Goal: Task Accomplishment & Management: Manage account settings

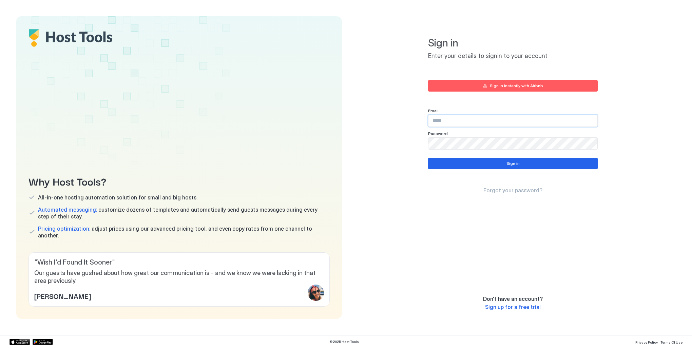
click at [449, 119] on input "Input Field" at bounding box center [512, 121] width 169 height 12
type input "**********"
click at [543, 160] on button "Sign in" at bounding box center [512, 164] width 169 height 12
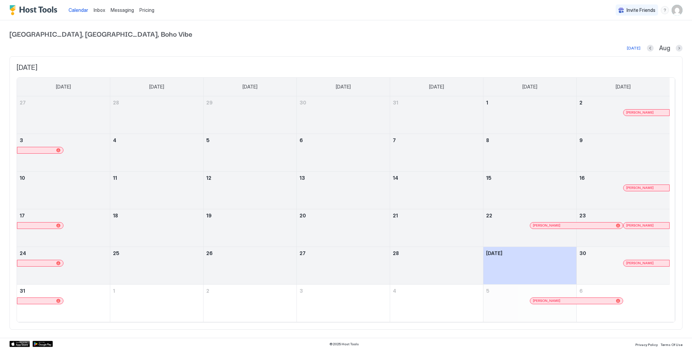
click at [137, 7] on div "Pricing" at bounding box center [147, 10] width 20 height 12
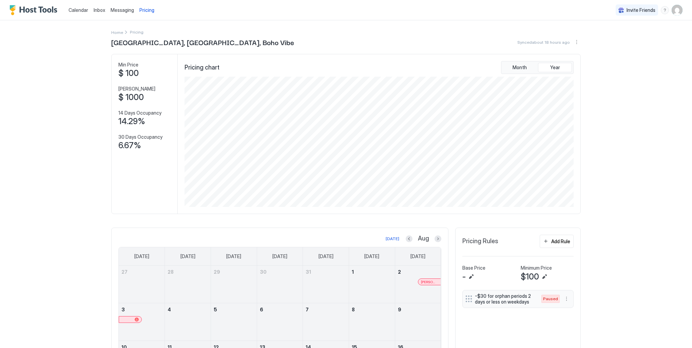
click at [76, 8] on span "Calendar" at bounding box center [78, 10] width 20 height 6
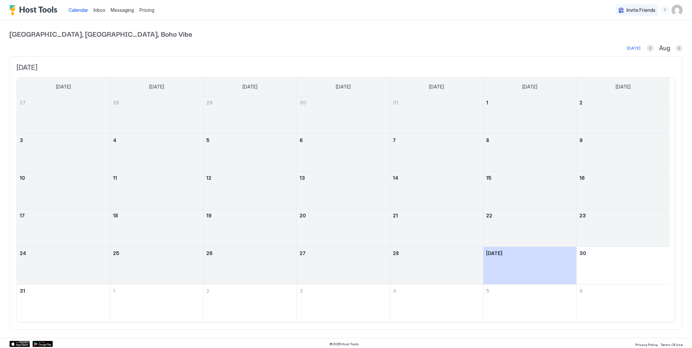
scroll to position [1, 0]
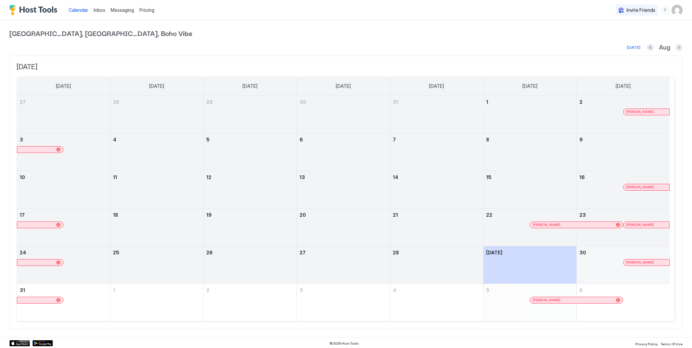
click at [104, 13] on div "Inbox" at bounding box center [99, 10] width 17 height 13
click at [102, 12] on span "Inbox" at bounding box center [100, 10] width 12 height 6
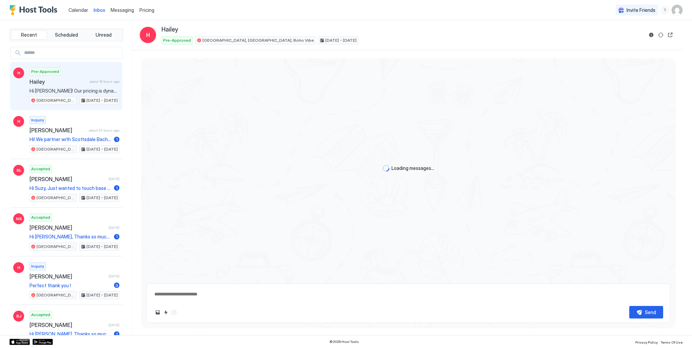
type textarea "*"
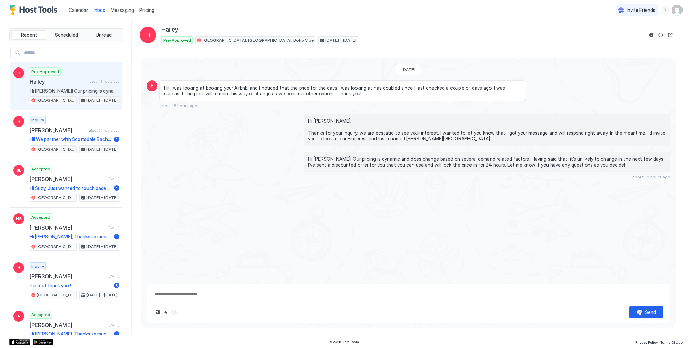
click at [119, 12] on span "Messaging" at bounding box center [122, 10] width 23 height 6
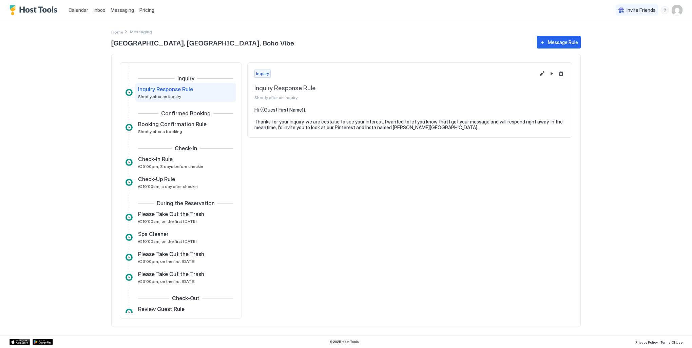
click at [117, 8] on span "Messaging" at bounding box center [122, 10] width 23 height 6
click at [678, 11] on img "User profile" at bounding box center [676, 10] width 11 height 11
click at [148, 12] on div at bounding box center [346, 174] width 692 height 348
click at [30, 8] on img "Host Tools Logo" at bounding box center [34, 10] width 51 height 10
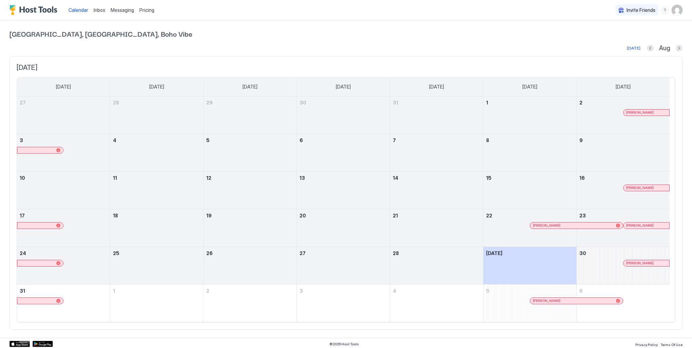
click at [671, 12] on img "User profile" at bounding box center [676, 10] width 11 height 11
click at [625, 37] on div "Settings" at bounding box center [634, 38] width 86 height 12
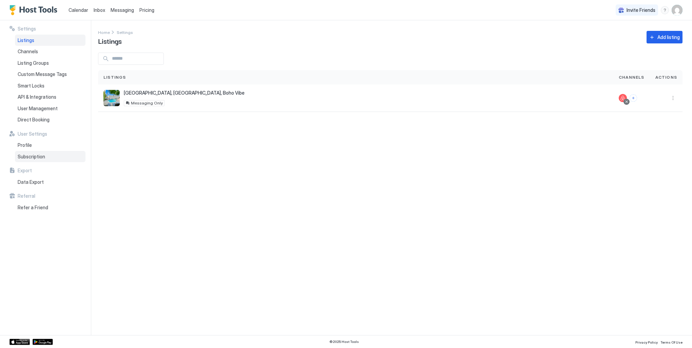
click at [27, 160] on div "Subscription" at bounding box center [50, 157] width 71 height 12
